Goal: Task Accomplishment & Management: Use online tool/utility

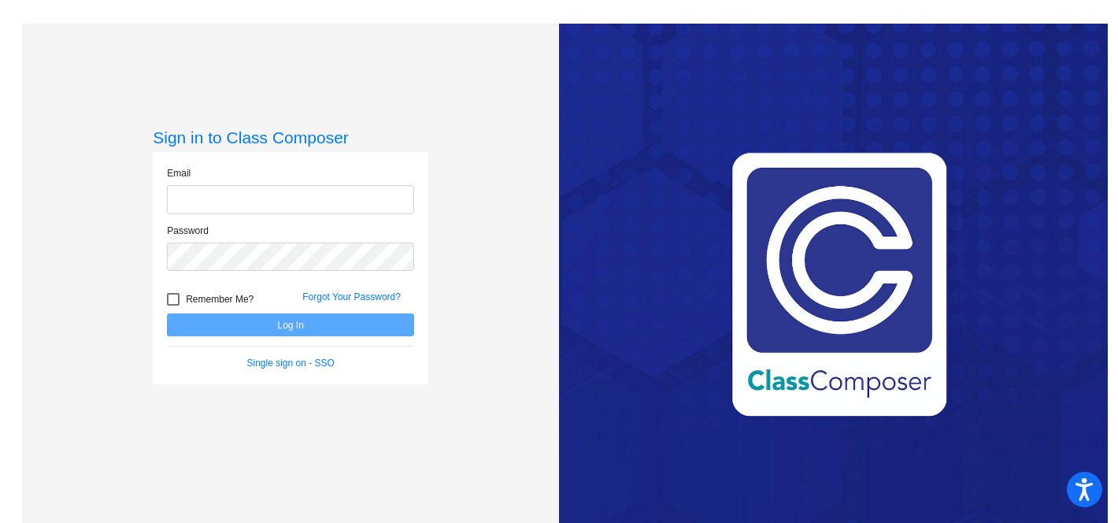
type input "[EMAIL_ADDRESS][DOMAIN_NAME]"
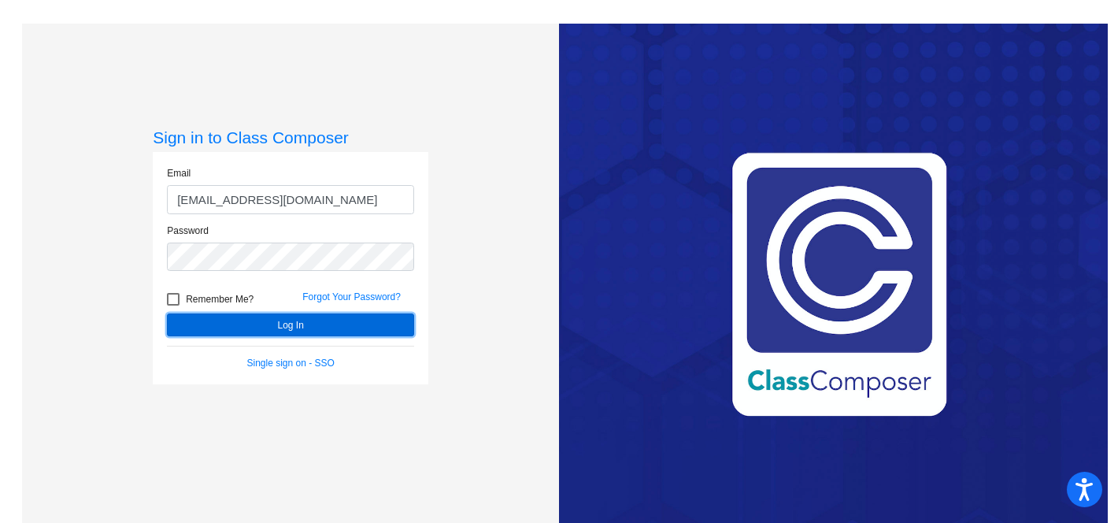
click at [314, 333] on button "Log In" at bounding box center [290, 324] width 247 height 23
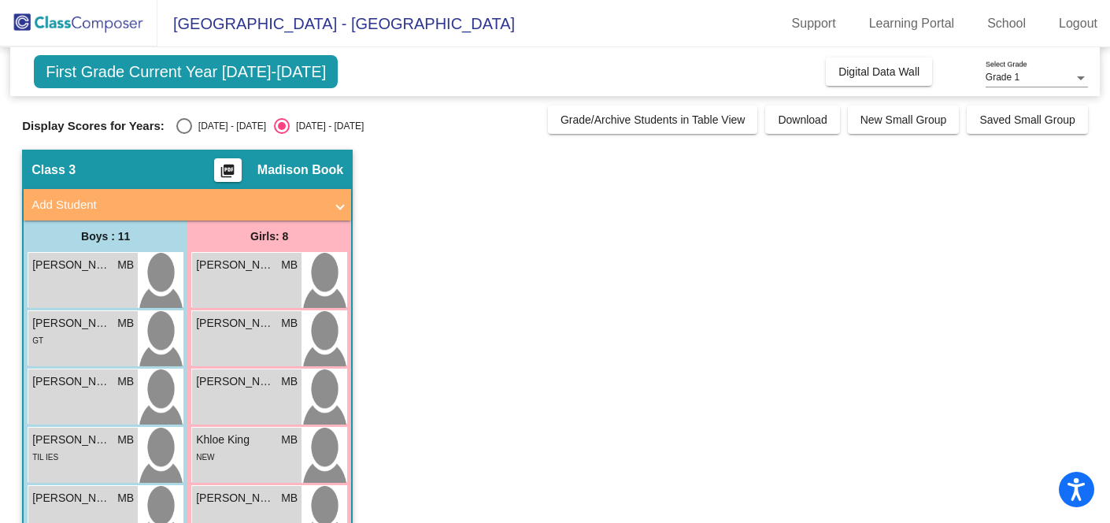
click at [185, 128] on div "Select an option" at bounding box center [184, 126] width 16 height 16
click at [184, 134] on input "[DATE] - [DATE]" at bounding box center [183, 134] width 1 height 1
radio input "true"
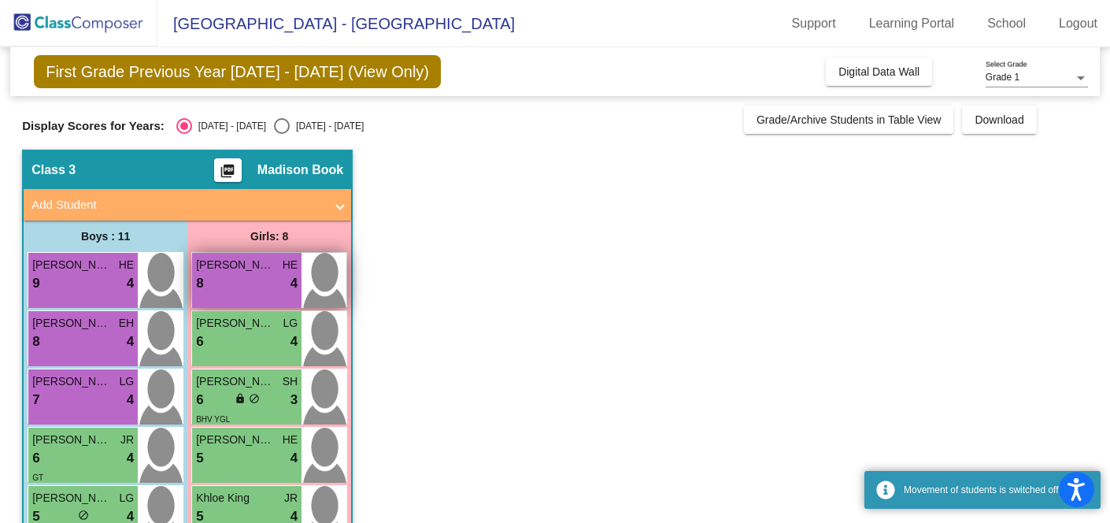
scroll to position [367, 0]
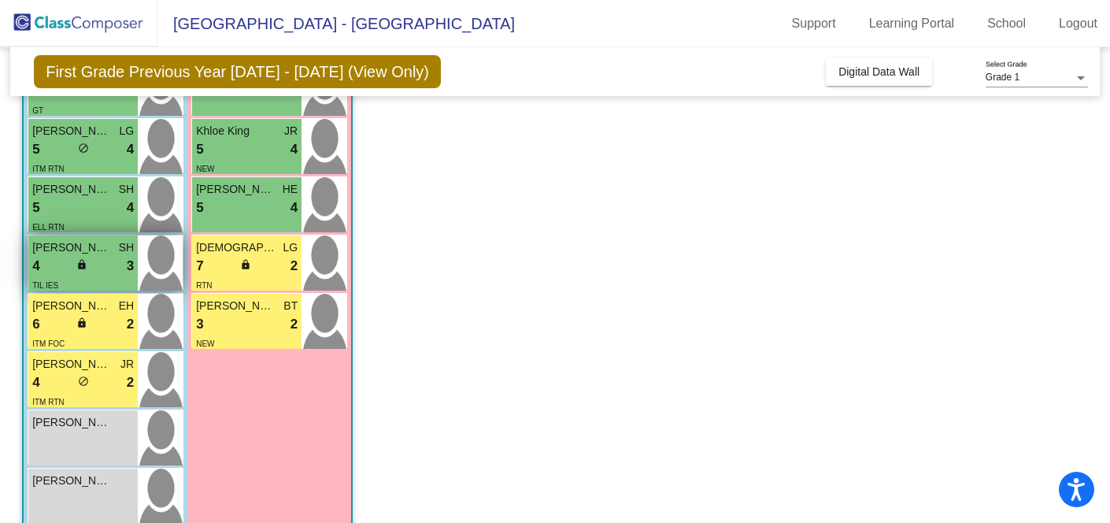
click at [99, 265] on div "4 lock do_not_disturb_alt 3" at bounding box center [83, 266] width 102 height 20
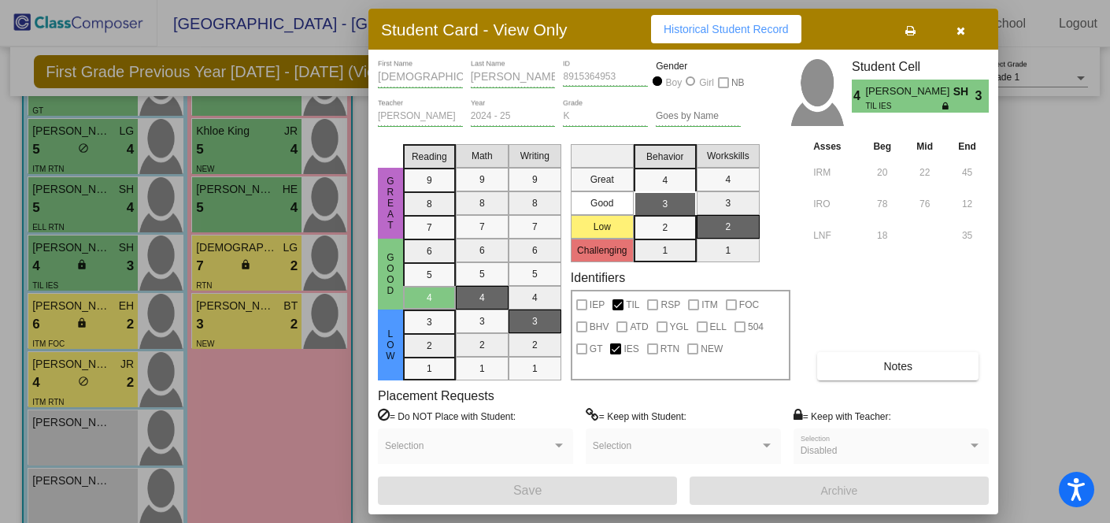
click at [960, 27] on icon "button" at bounding box center [961, 30] width 9 height 11
